Goal: Information Seeking & Learning: Learn about a topic

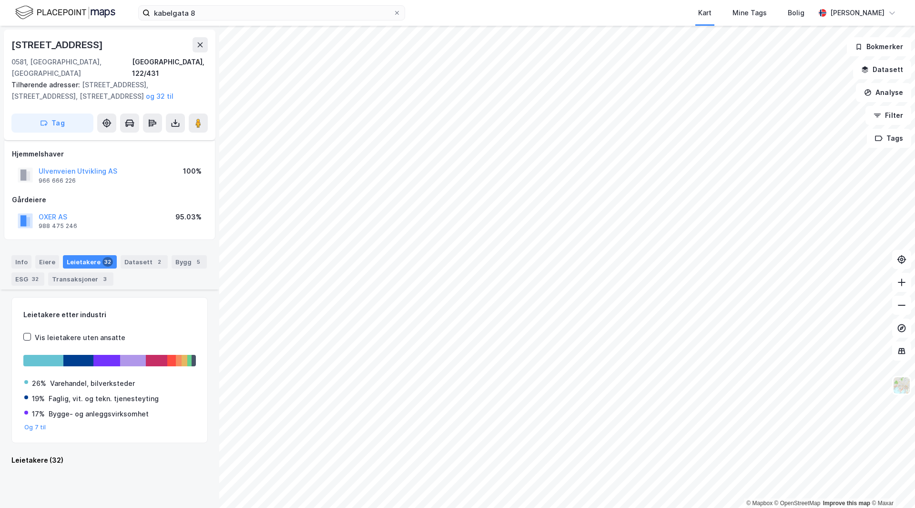
scroll to position [1716, 0]
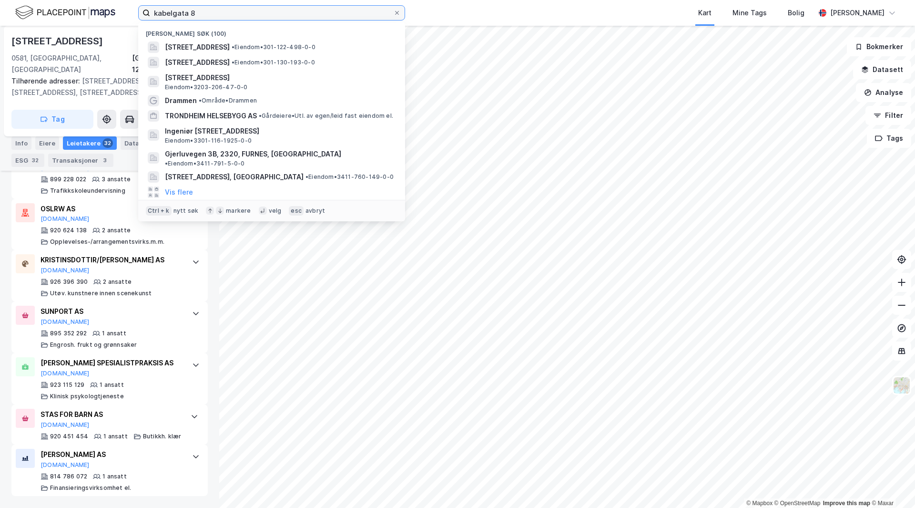
drag, startPoint x: 211, startPoint y: 18, endPoint x: 120, endPoint y: 0, distance: 92.6
click at [120, 0] on div "kabelgata 8 Nylige søk (100) [STREET_ADDRESS] • Eiendom • 301-122-498-0-0 [STRE…" at bounding box center [457, 13] width 915 height 26
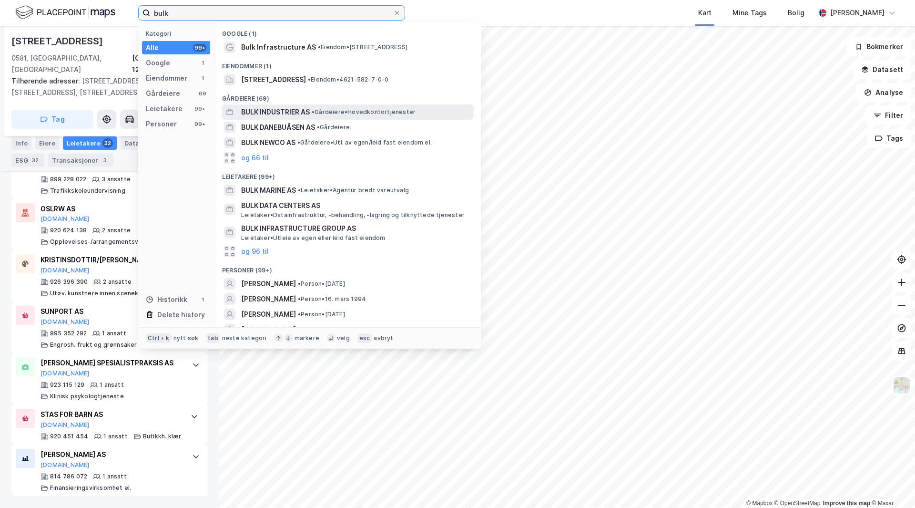
type input "bulk"
click at [296, 111] on span "BULK INDUSTRIER AS" at bounding box center [275, 111] width 69 height 11
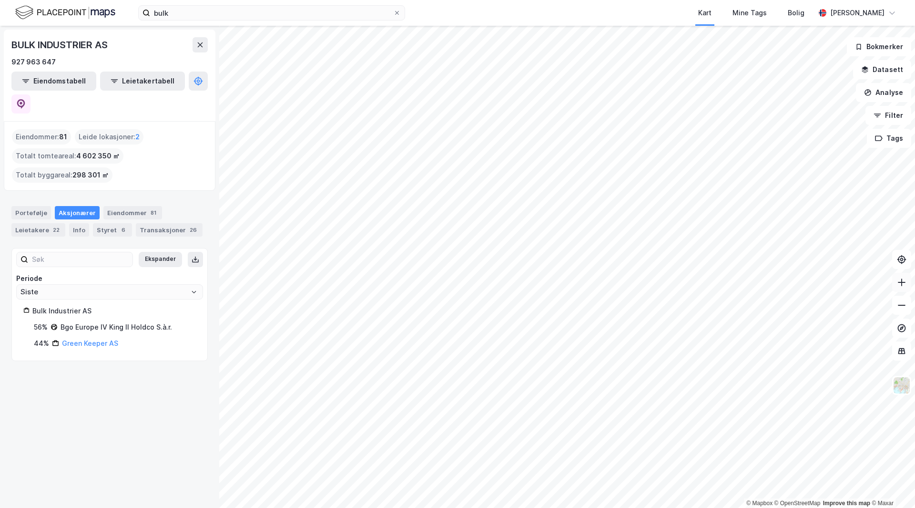
click at [898, 281] on icon at bounding box center [902, 282] width 10 height 10
click at [906, 282] on icon at bounding box center [902, 282] width 10 height 10
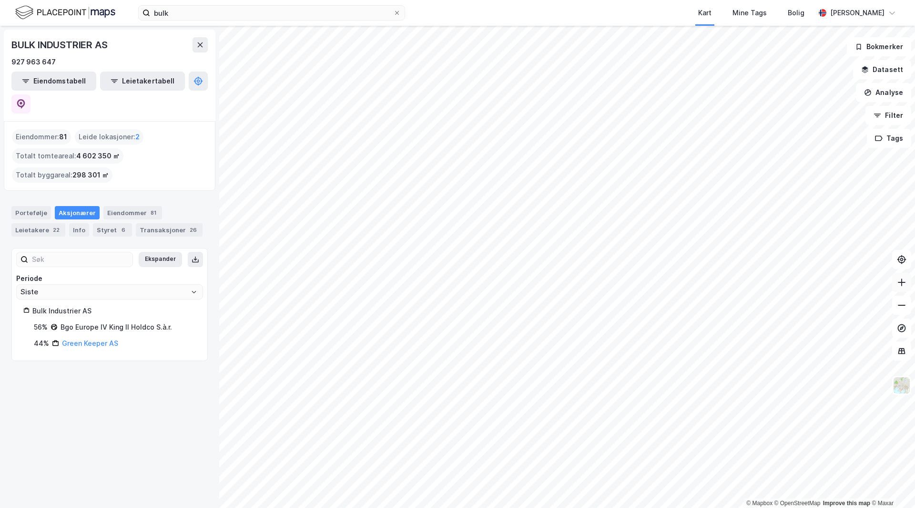
click at [903, 286] on icon at bounding box center [902, 282] width 10 height 10
click at [900, 277] on icon at bounding box center [902, 282] width 10 height 10
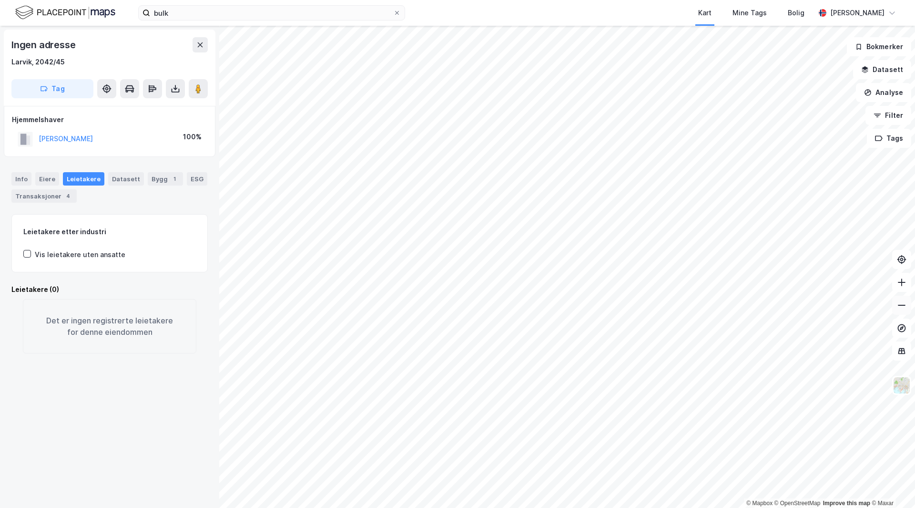
click at [898, 303] on icon at bounding box center [902, 305] width 10 height 10
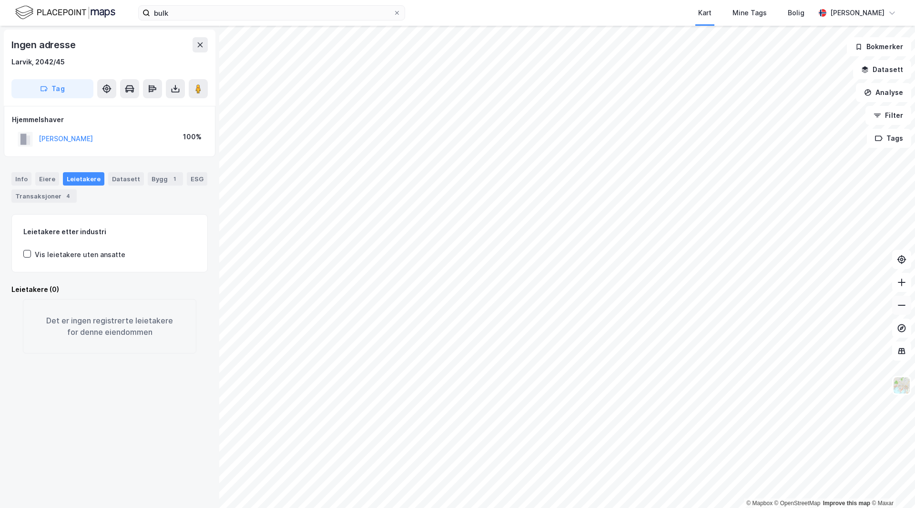
click at [905, 305] on icon at bounding box center [902, 305] width 8 height 1
click at [221, 16] on input "bulk" at bounding box center [271, 13] width 243 height 14
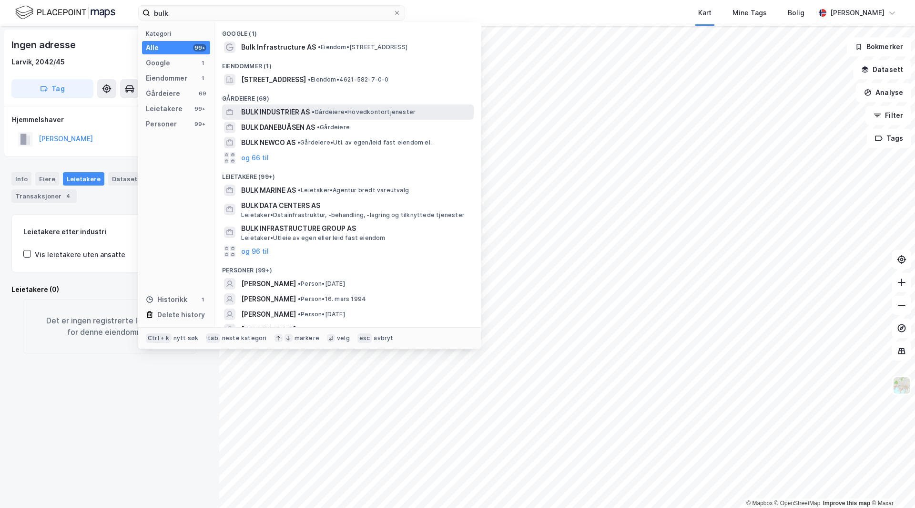
click at [297, 108] on span "BULK INDUSTRIER AS" at bounding box center [275, 111] width 69 height 11
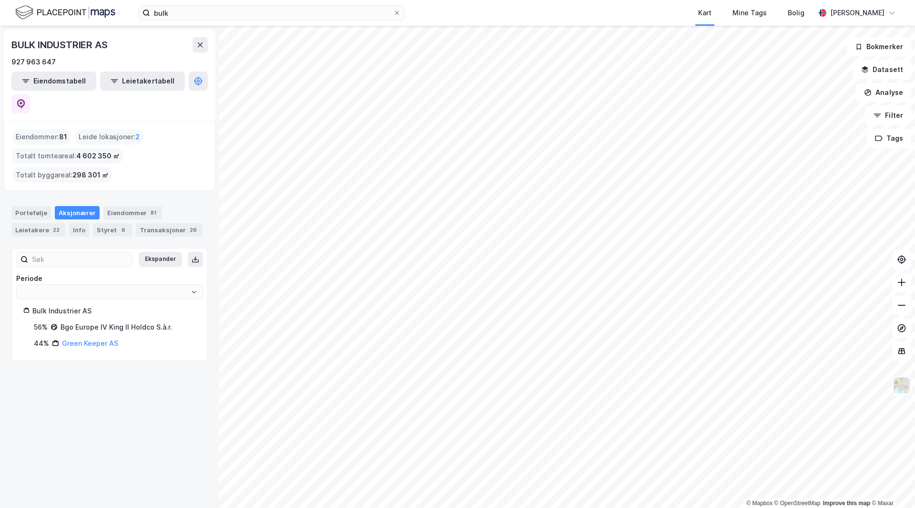
type input "Siste"
click at [905, 285] on icon at bounding box center [902, 282] width 10 height 10
click at [905, 286] on icon at bounding box center [902, 282] width 10 height 10
click at [903, 285] on icon at bounding box center [902, 282] width 10 height 10
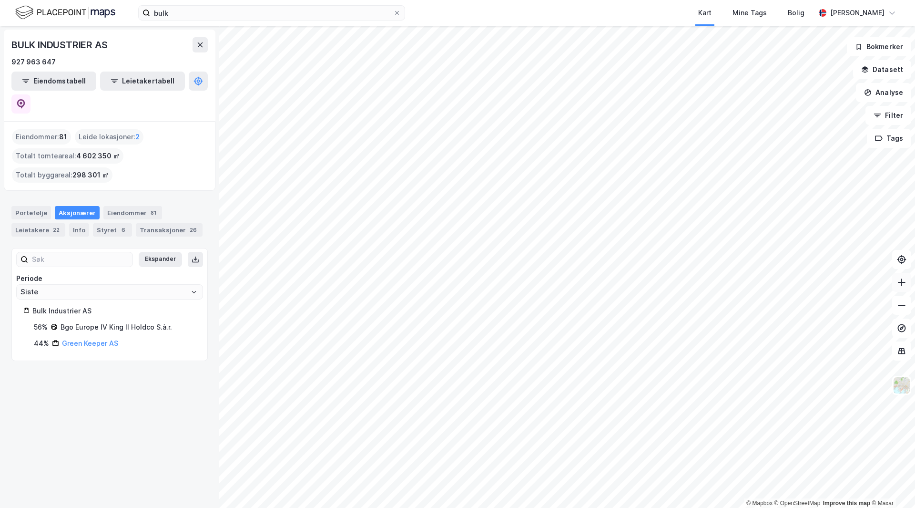
click at [905, 284] on icon at bounding box center [902, 282] width 10 height 10
click at [905, 286] on icon at bounding box center [902, 282] width 10 height 10
click at [906, 309] on icon at bounding box center [902, 305] width 10 height 10
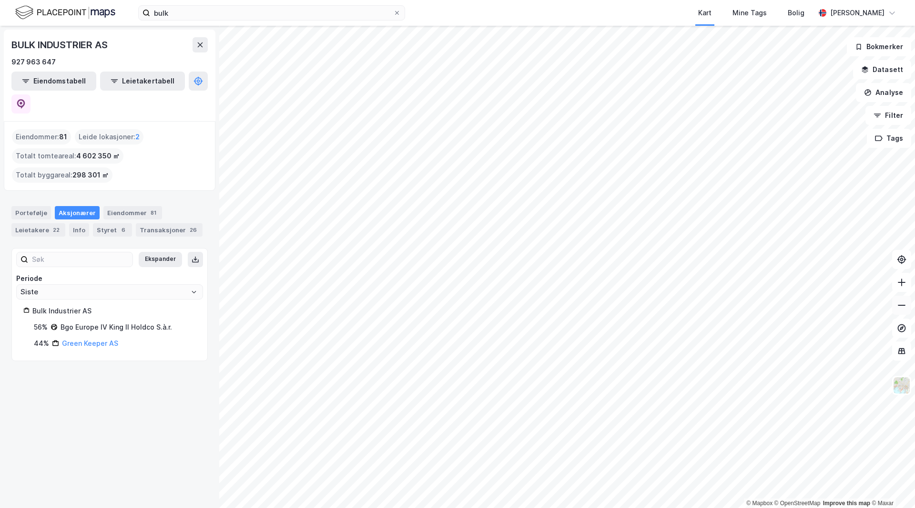
click at [906, 309] on icon at bounding box center [902, 305] width 10 height 10
click at [903, 307] on icon at bounding box center [902, 305] width 10 height 10
click at [904, 286] on icon at bounding box center [902, 282] width 10 height 10
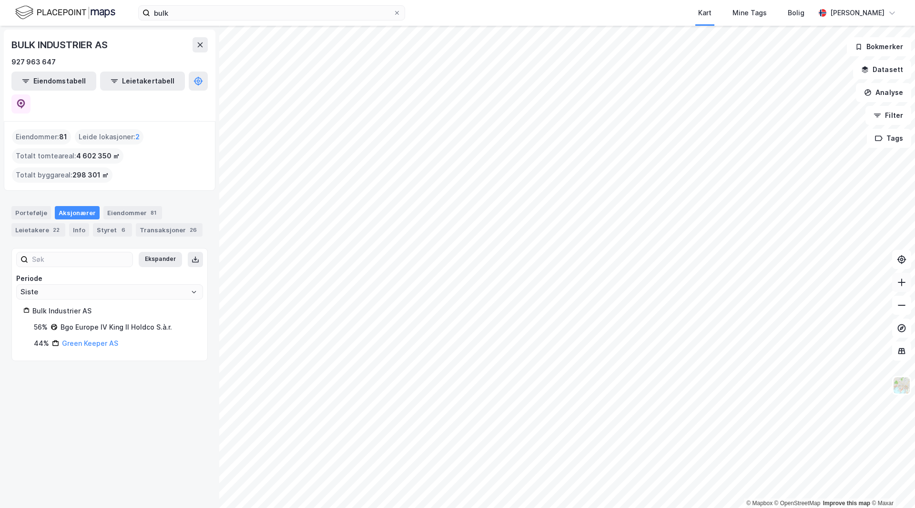
click at [904, 286] on icon at bounding box center [902, 282] width 10 height 10
click at [902, 281] on icon at bounding box center [902, 282] width 10 height 10
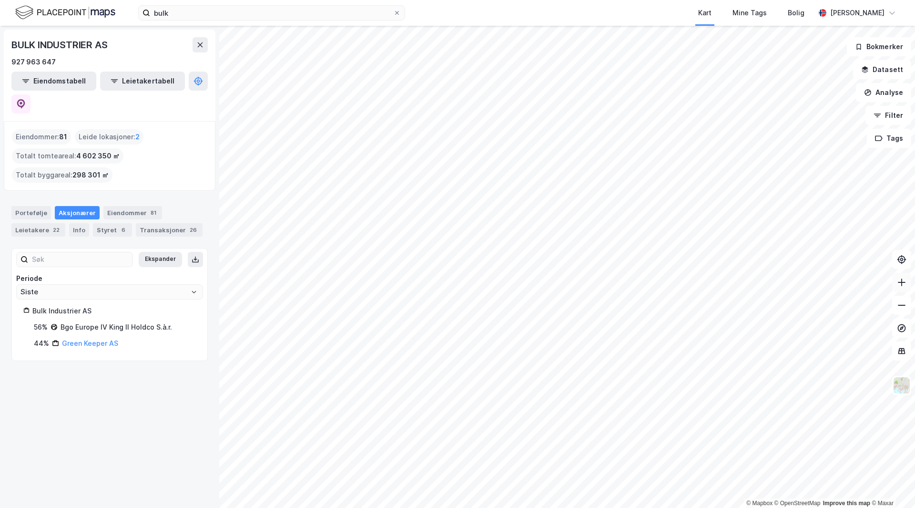
click at [902, 281] on icon at bounding box center [902, 282] width 10 height 10
click at [901, 284] on icon at bounding box center [902, 282] width 10 height 10
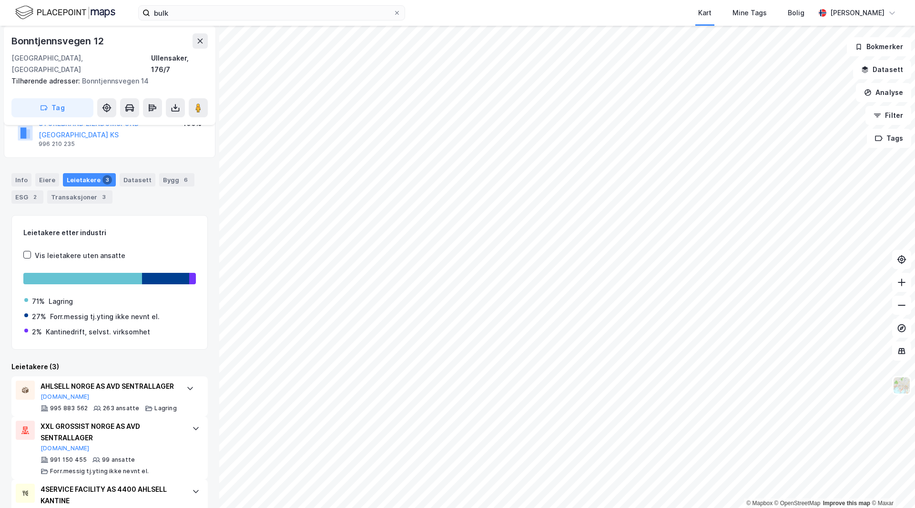
scroll to position [82, 0]
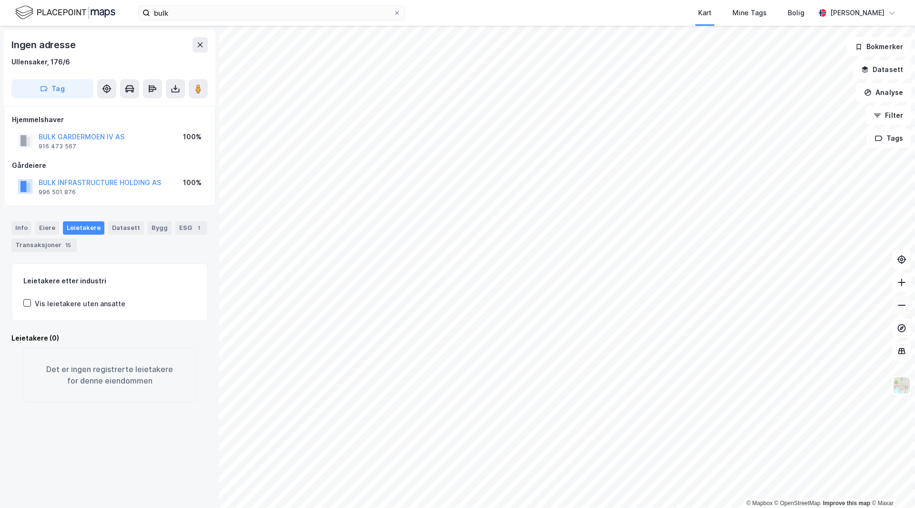
click at [908, 310] on button at bounding box center [901, 305] width 19 height 19
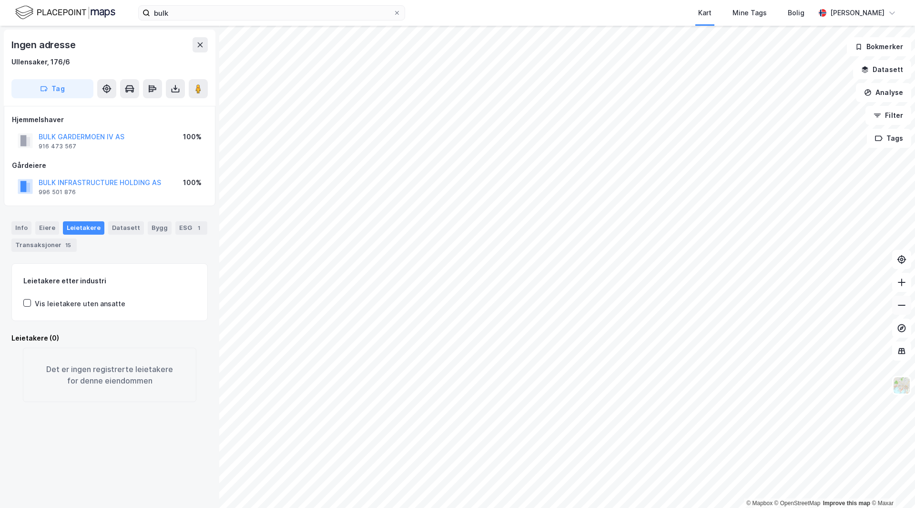
click at [908, 310] on button at bounding box center [901, 305] width 19 height 19
click at [195, 40] on button at bounding box center [200, 44] width 15 height 15
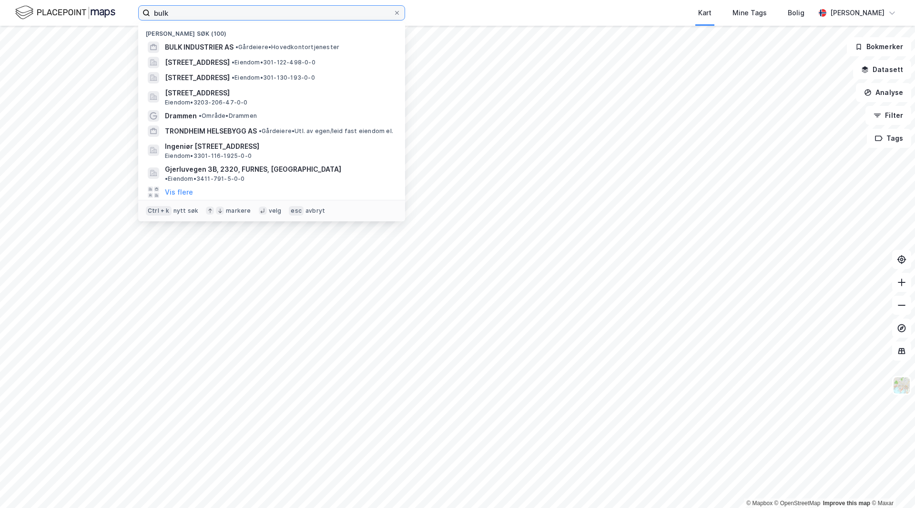
click at [191, 12] on input "bulk" at bounding box center [271, 13] width 243 height 14
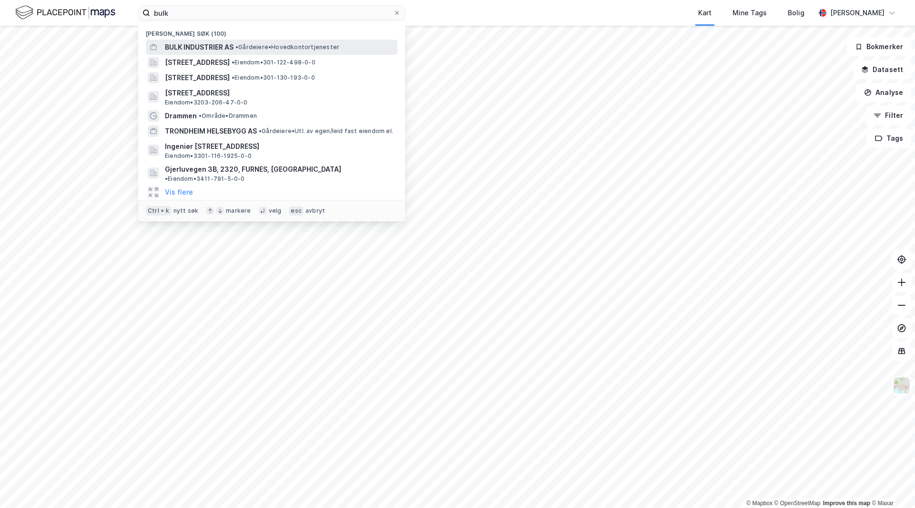
click at [200, 43] on span "BULK INDUSTRIER AS" at bounding box center [199, 46] width 69 height 11
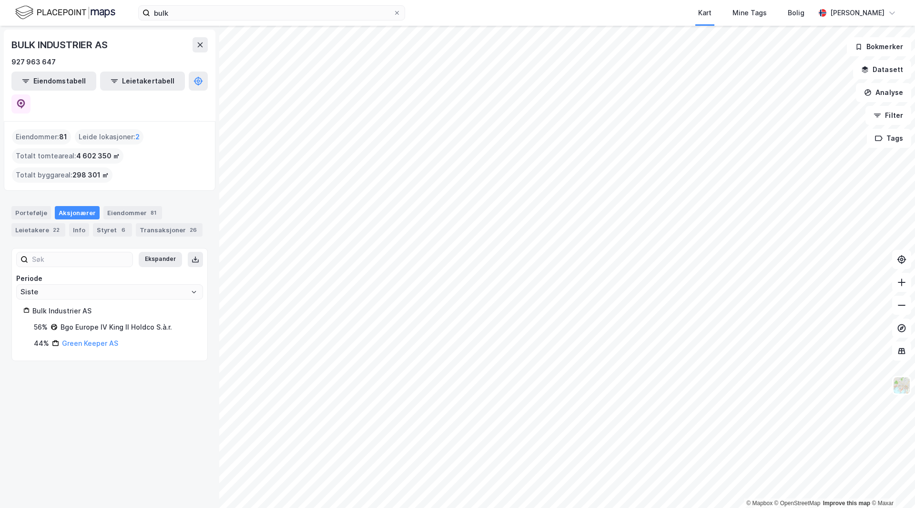
click at [495, 18] on div "Kart Mine Tags Bolig" at bounding box center [633, 13] width 364 height 26
